Goal: Task Accomplishment & Management: Complete application form

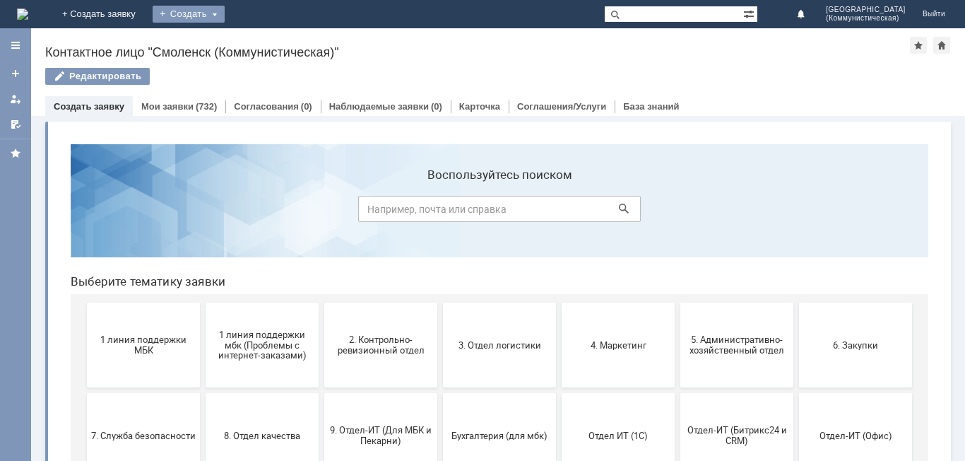
click at [225, 15] on div "Создать" at bounding box center [189, 14] width 72 height 17
click at [263, 38] on link "Заявка" at bounding box center [208, 42] width 107 height 17
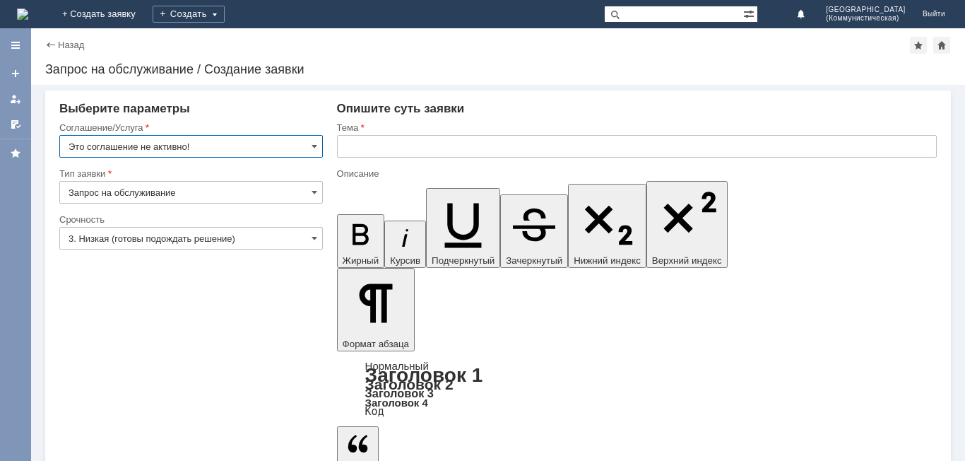
click at [218, 147] on input "Это соглашение не активно!" at bounding box center [191, 146] width 264 height 23
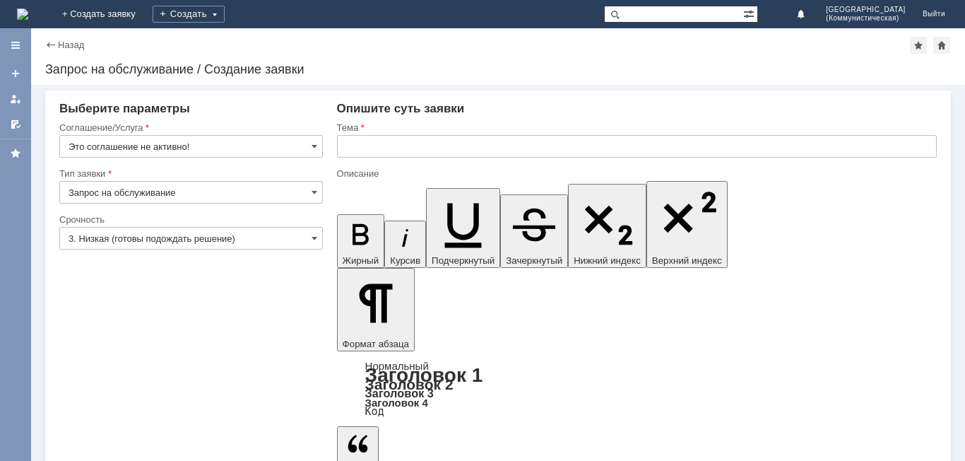
type input "Это соглашение не активно!"
click at [179, 191] on input "Запрос на обслуживание" at bounding box center [191, 192] width 264 height 23
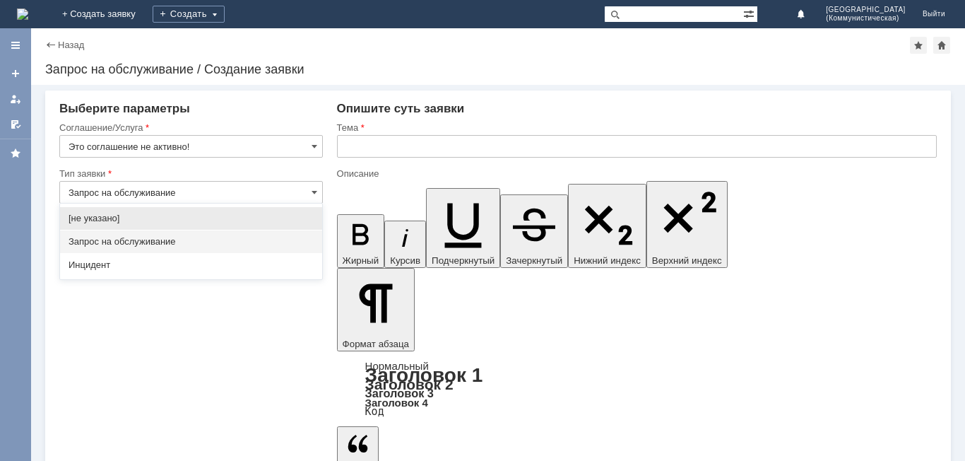
click at [187, 240] on span "Запрос на обслуживание" at bounding box center [191, 241] width 245 height 11
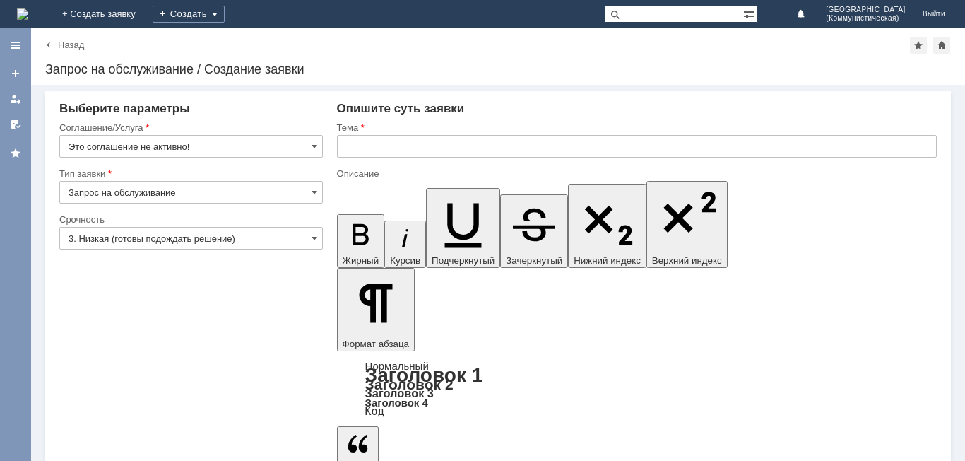
click at [276, 186] on input "Запрос на обслуживание" at bounding box center [191, 192] width 264 height 23
click at [266, 188] on input "Запрос на обслуживание" at bounding box center [191, 192] width 264 height 23
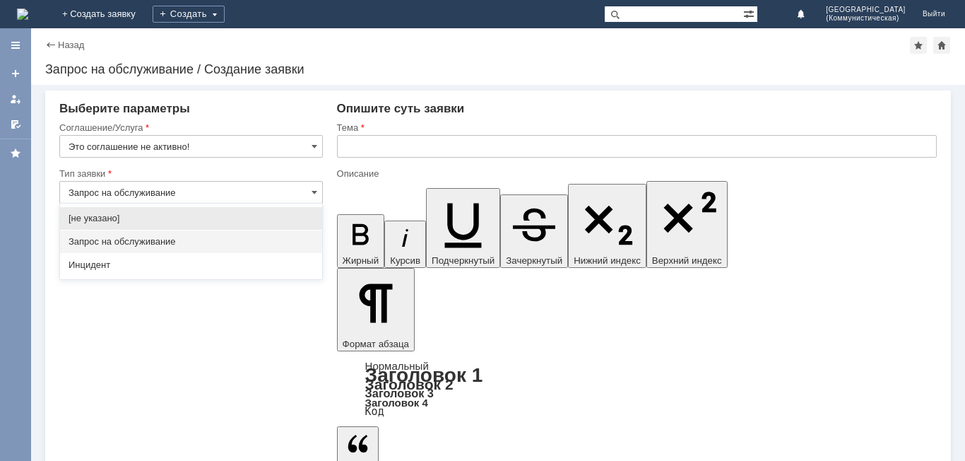
click at [248, 213] on span "[не указано]" at bounding box center [191, 218] width 245 height 11
type input "[не указано]"
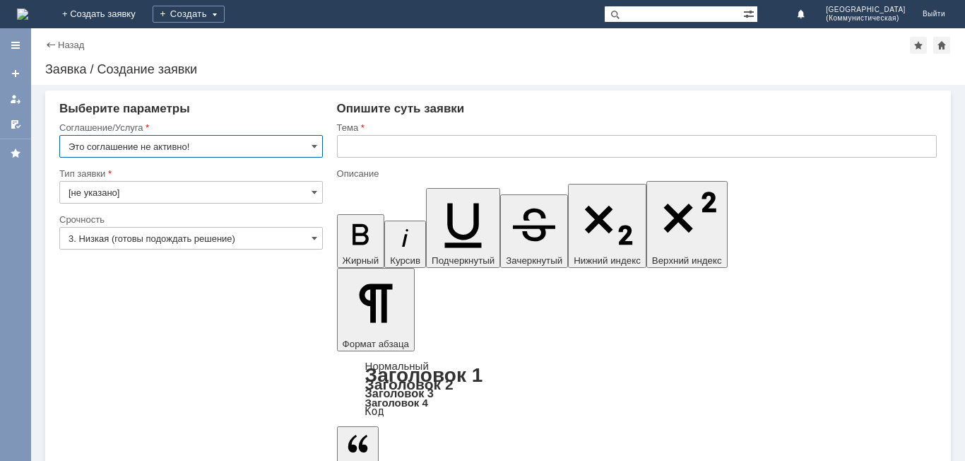
click at [292, 229] on input "3. Низкая (готовы подождать решение)" at bounding box center [191, 238] width 264 height 23
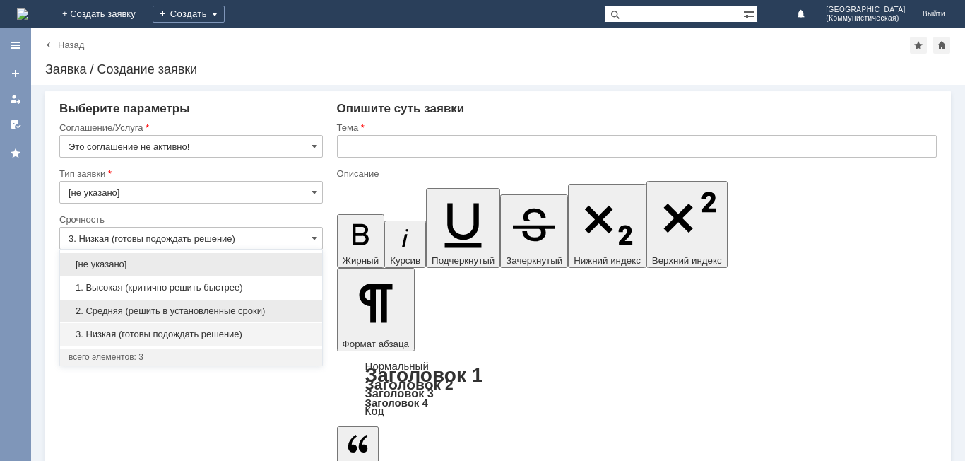
click at [244, 307] on span "2. Средняя (решить в установленные сроки)" at bounding box center [191, 310] width 245 height 11
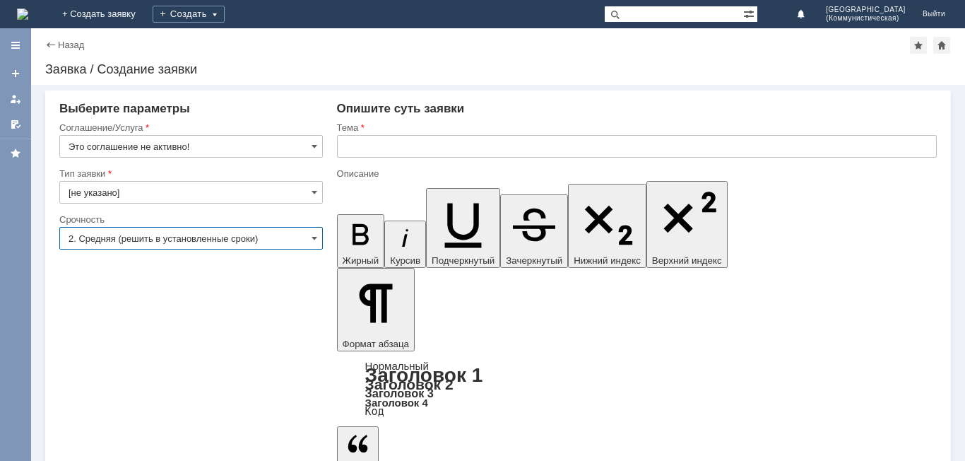
type input "2. Средняя (решить в установленные сроки)"
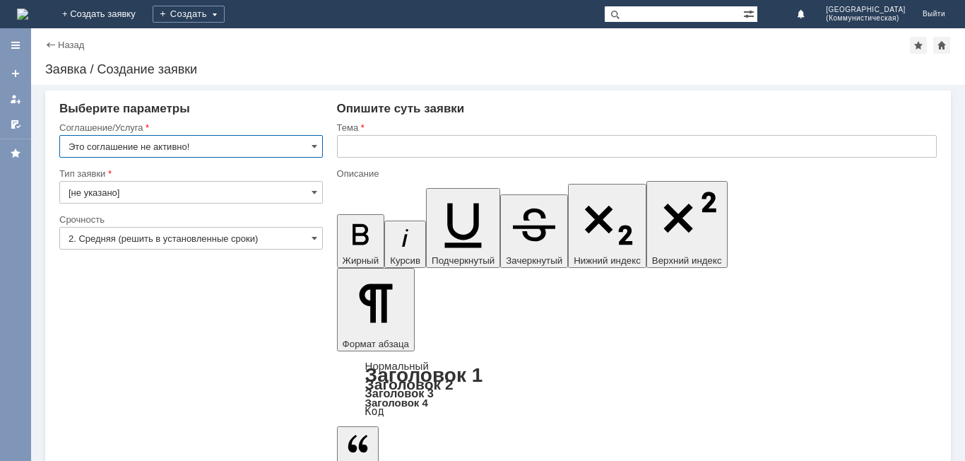
click at [240, 138] on input "Это соглашение не активно!" at bounding box center [191, 146] width 264 height 23
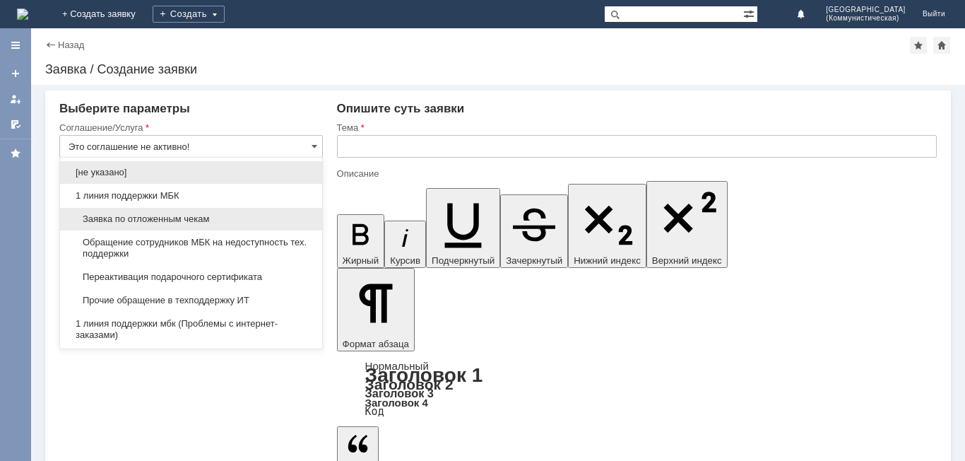
click at [256, 208] on div "Заявка по отложенным чекам" at bounding box center [191, 219] width 262 height 23
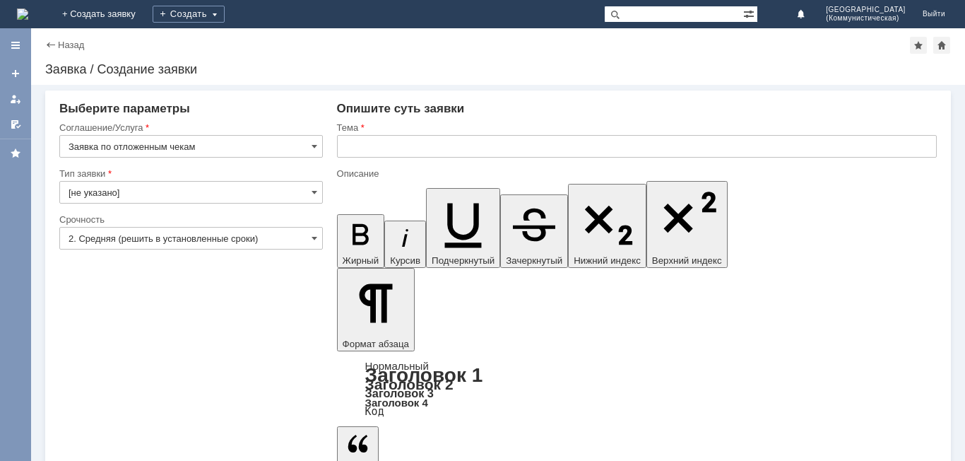
type input "Заявка по отложенным чекам"
click at [398, 143] on input "text" at bounding box center [637, 146] width 600 height 23
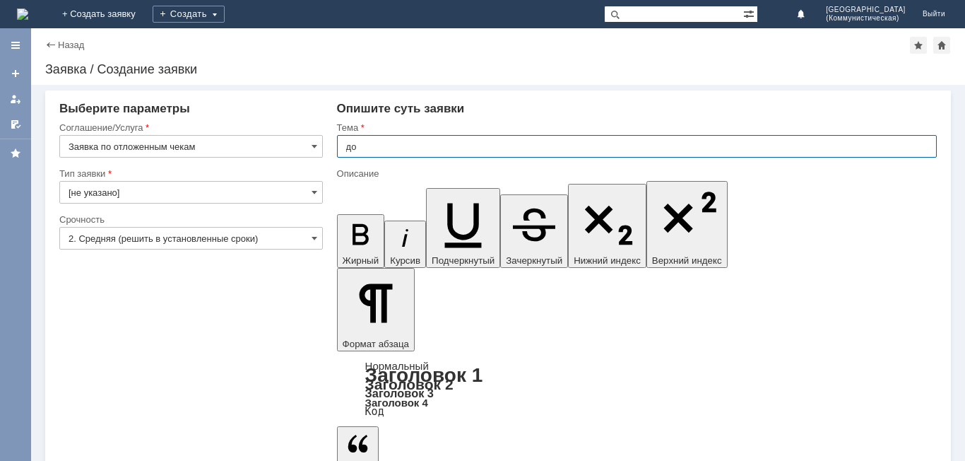
type input "д"
type input "отложенные чеки"
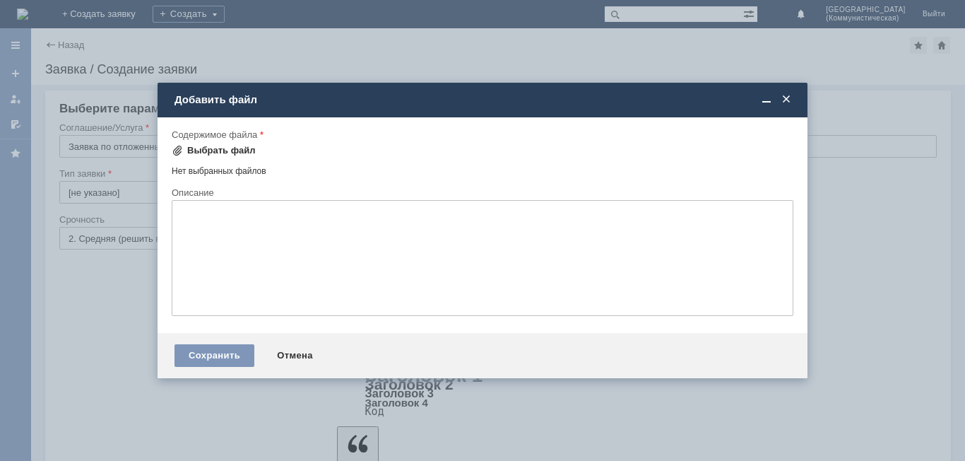
click at [232, 145] on div "Выбрать файл" at bounding box center [221, 150] width 69 height 11
click at [223, 151] on div "Выбрать файл" at bounding box center [221, 150] width 69 height 11
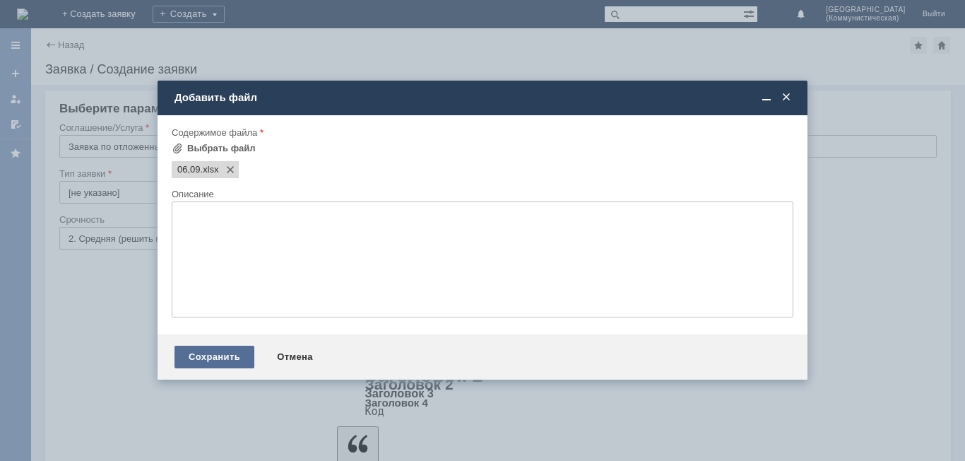
click at [223, 355] on div "Сохранить" at bounding box center [215, 356] width 80 height 23
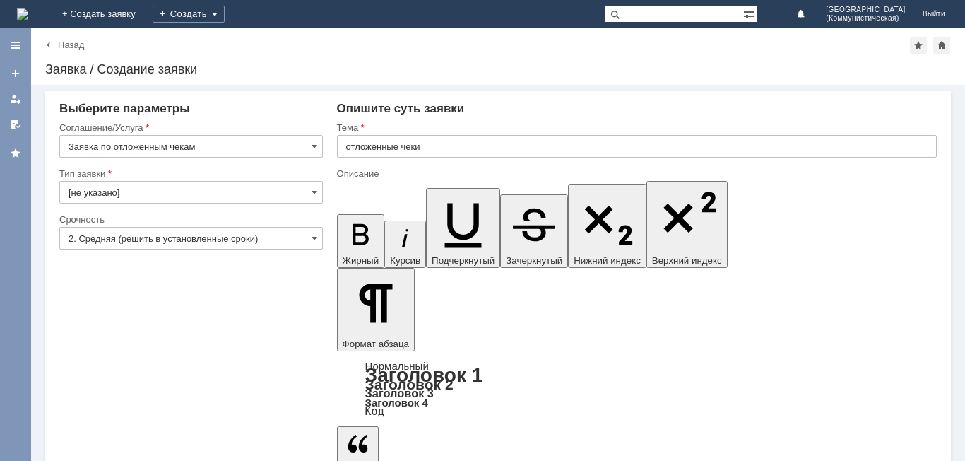
click at [298, 188] on input "[не указано]" at bounding box center [191, 192] width 264 height 23
click at [242, 241] on span "Запрос на обслуживание" at bounding box center [191, 241] width 245 height 11
type input "Запрос на обслуживание"
